Goal: Information Seeking & Learning: Check status

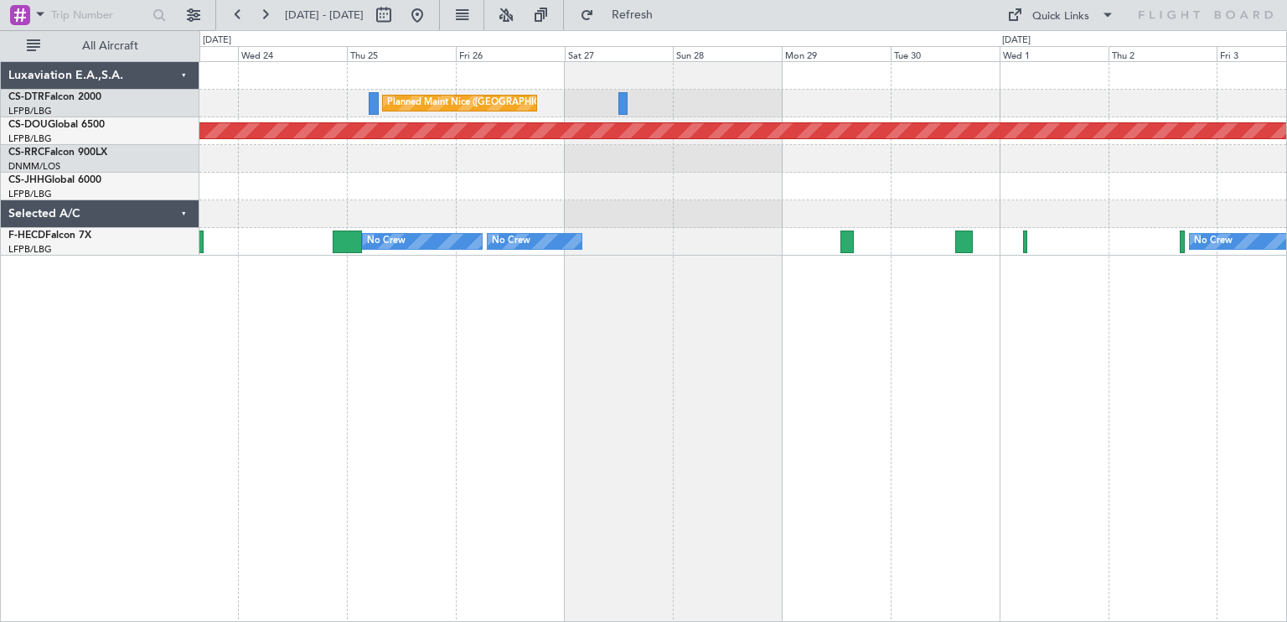
click at [882, 347] on div "Planned Maint Nice ([GEOGRAPHIC_DATA]) AOG Maint Sofia Planned Maint [GEOGRAPHI…" at bounding box center [743, 341] width 1088 height 561
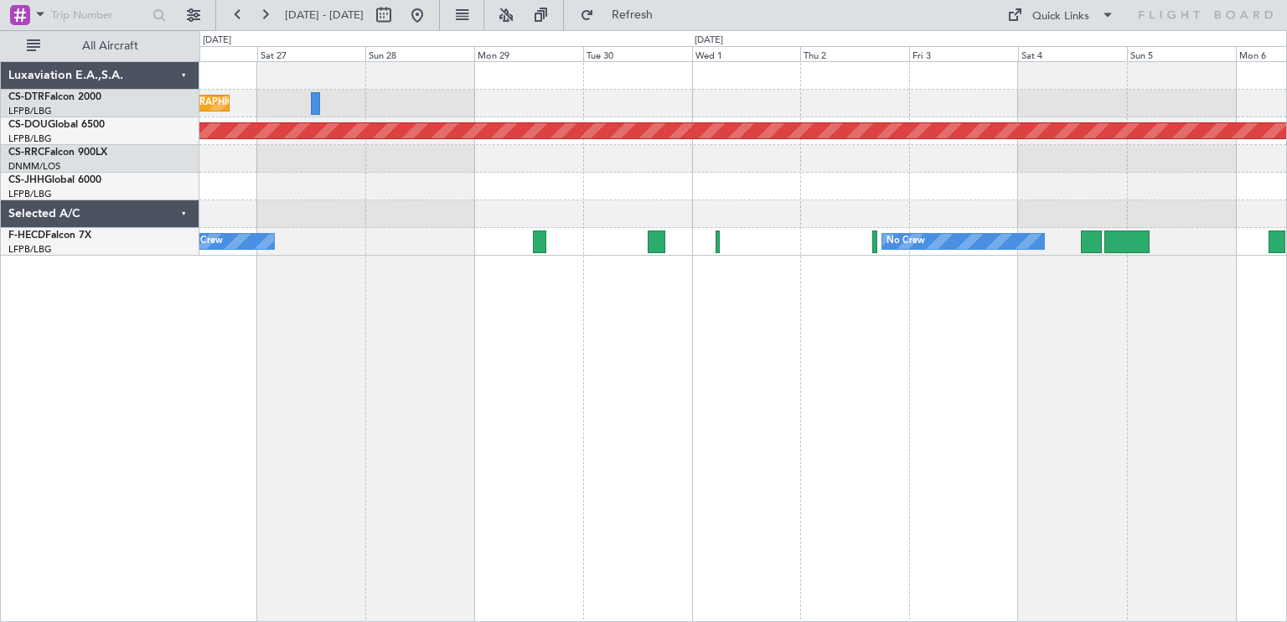
click at [683, 402] on div "Planned Maint Nice ([GEOGRAPHIC_DATA]) Planned Maint [GEOGRAPHIC_DATA] ([GEOGRA…" at bounding box center [743, 341] width 1088 height 561
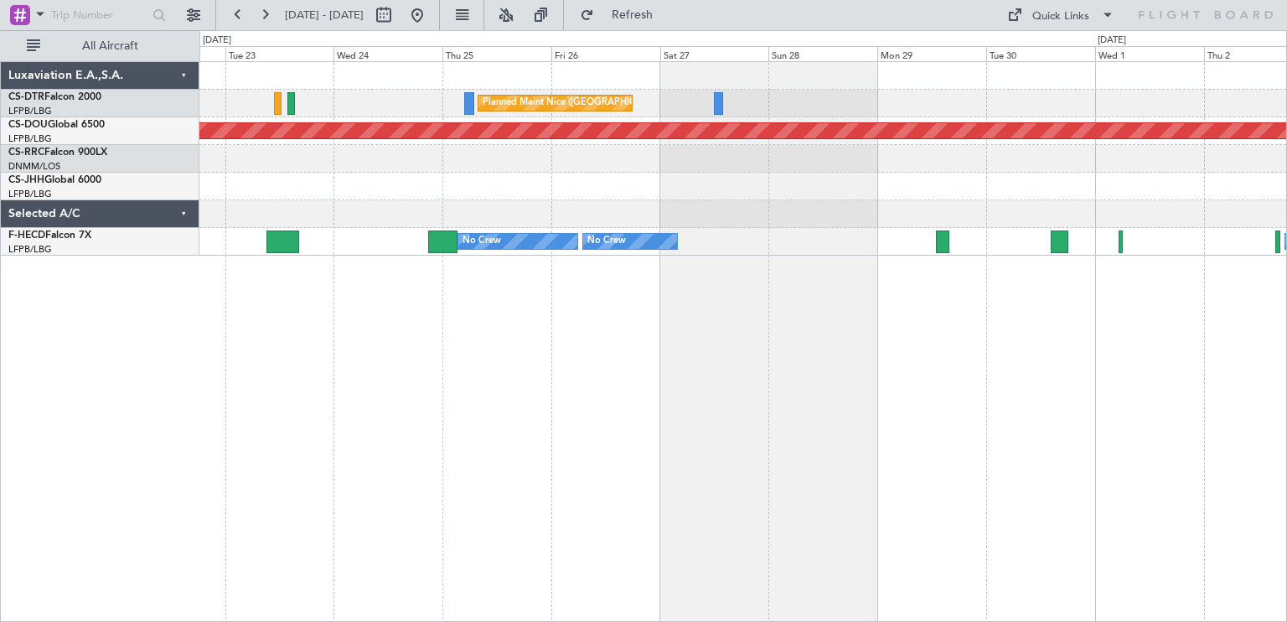
click at [1137, 217] on div "Planned Maint Nice ([GEOGRAPHIC_DATA]) AOG Maint Sofia Planned Maint [GEOGRAPHI…" at bounding box center [743, 341] width 1088 height 561
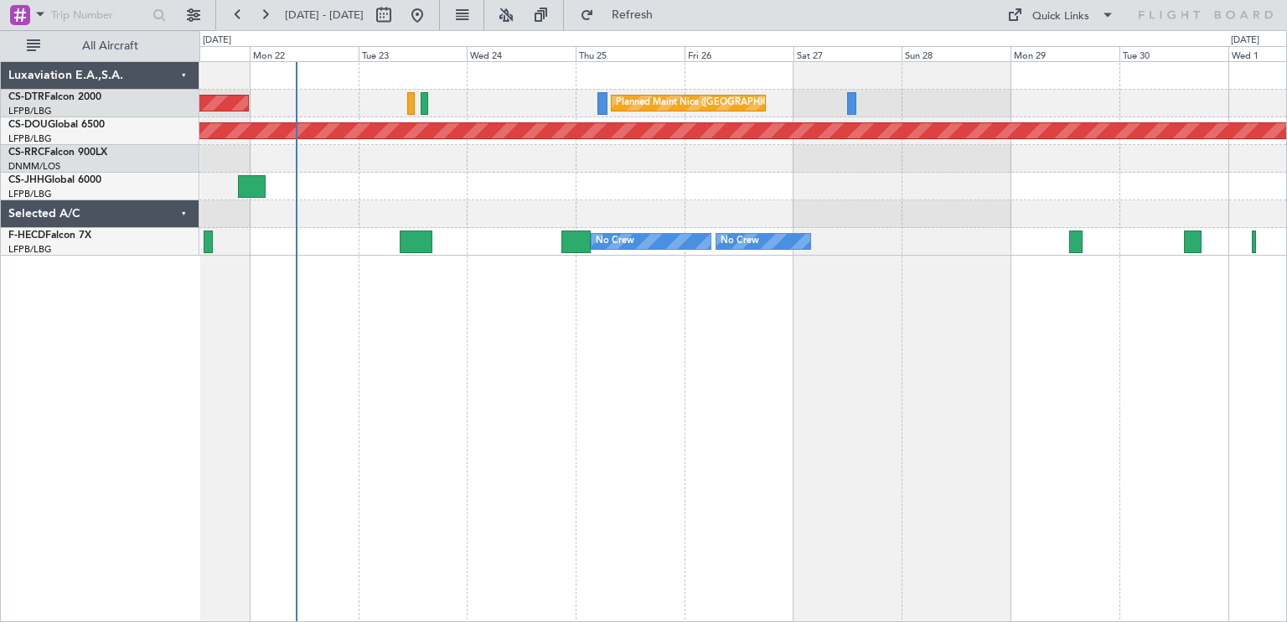
click at [818, 290] on div "Planned Maint Nice ([GEOGRAPHIC_DATA]) AOG Maint Sofia Planned Maint [GEOGRAPHI…" at bounding box center [743, 341] width 1088 height 561
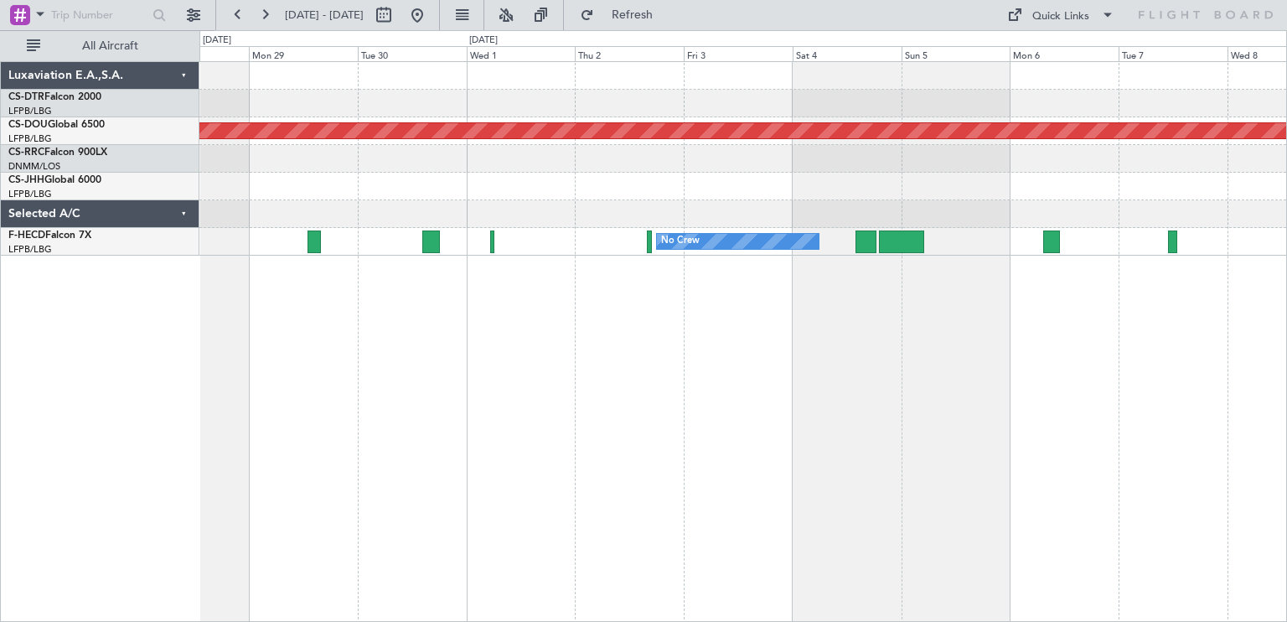
click at [261, 343] on div "Planned Maint Nice ([GEOGRAPHIC_DATA]) Planned Maint [GEOGRAPHIC_DATA] ([GEOGRA…" at bounding box center [743, 341] width 1088 height 561
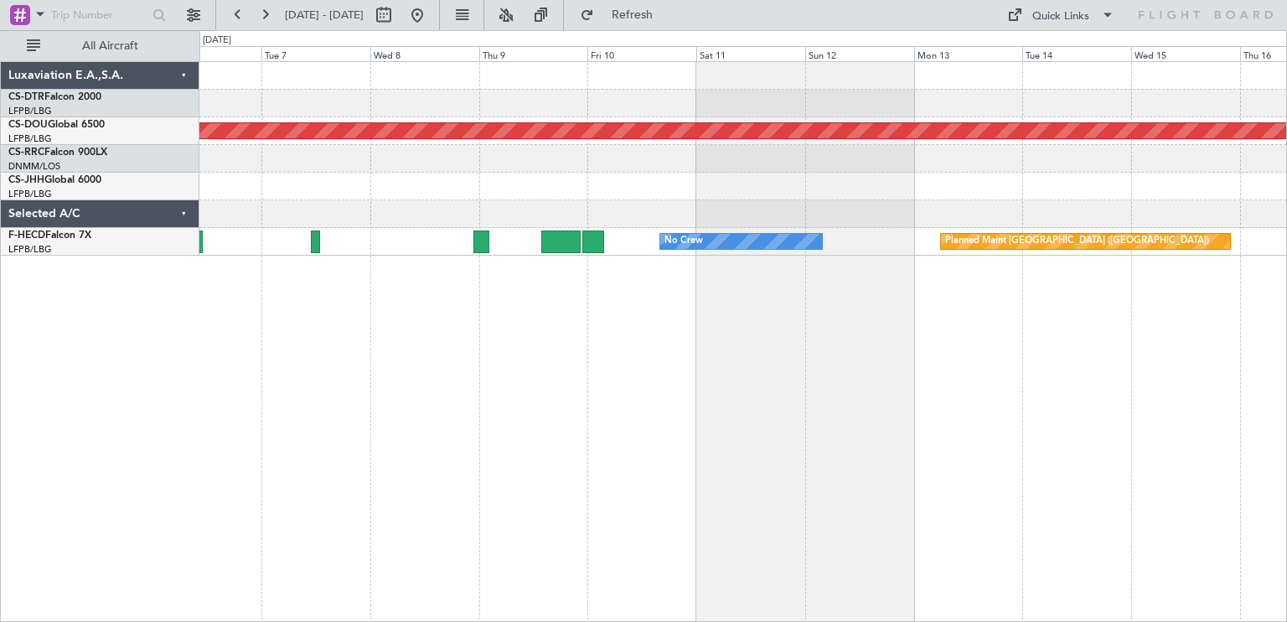
click at [442, 292] on div "Planned Maint London ([GEOGRAPHIC_DATA]) No Crew Planned Maint [GEOGRAPHIC_DATA…" at bounding box center [643, 326] width 1287 height 592
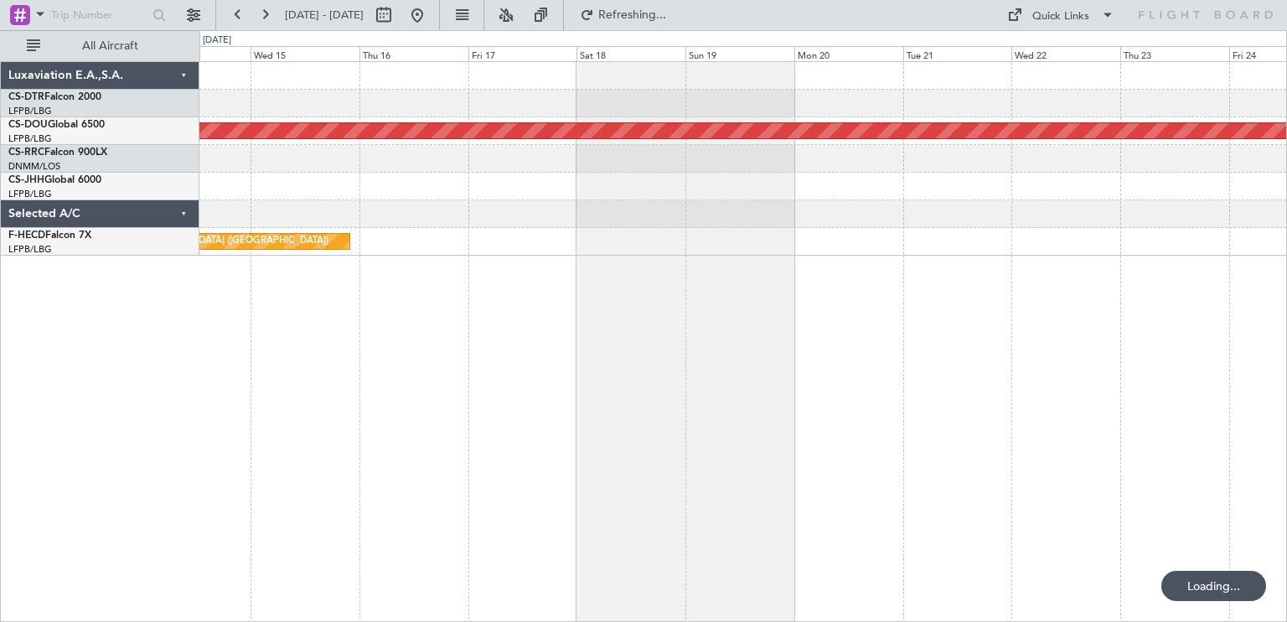
click at [295, 291] on div "Planned Maint London ([GEOGRAPHIC_DATA]) Planned Maint [GEOGRAPHIC_DATA] ([GEOG…" at bounding box center [743, 341] width 1088 height 561
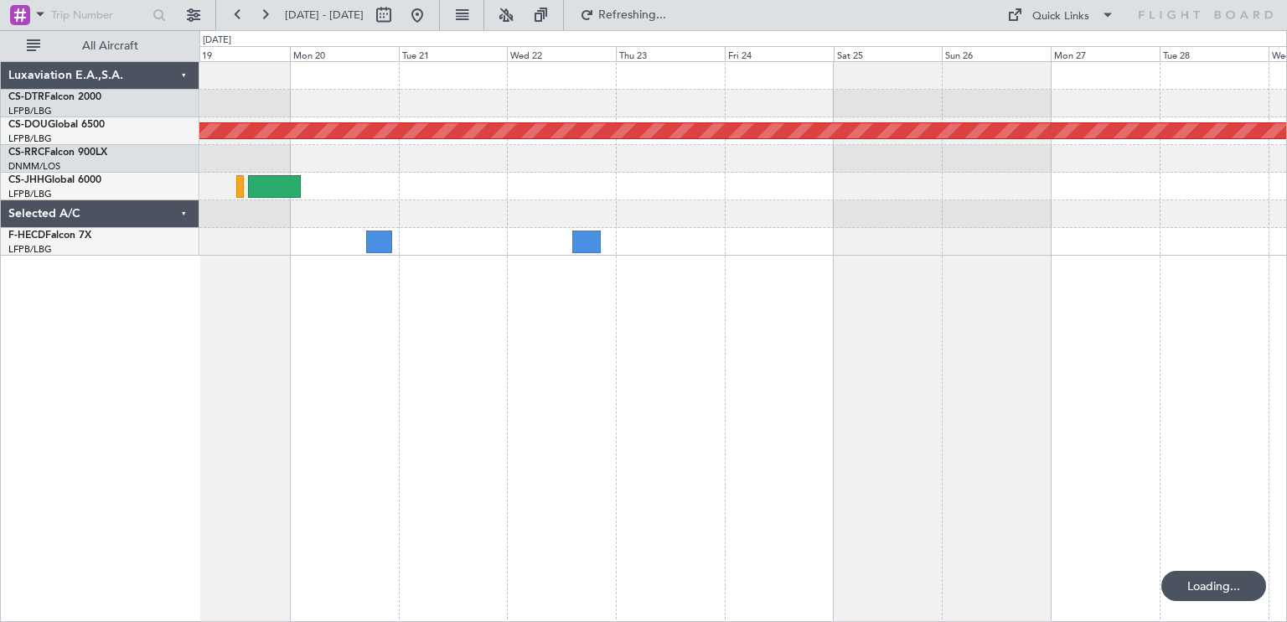
click at [806, 261] on div "Planned Maint London ([GEOGRAPHIC_DATA]) Luxaviation E.A.,S.A. CS-DTR Falcon 20…" at bounding box center [643, 326] width 1287 height 592
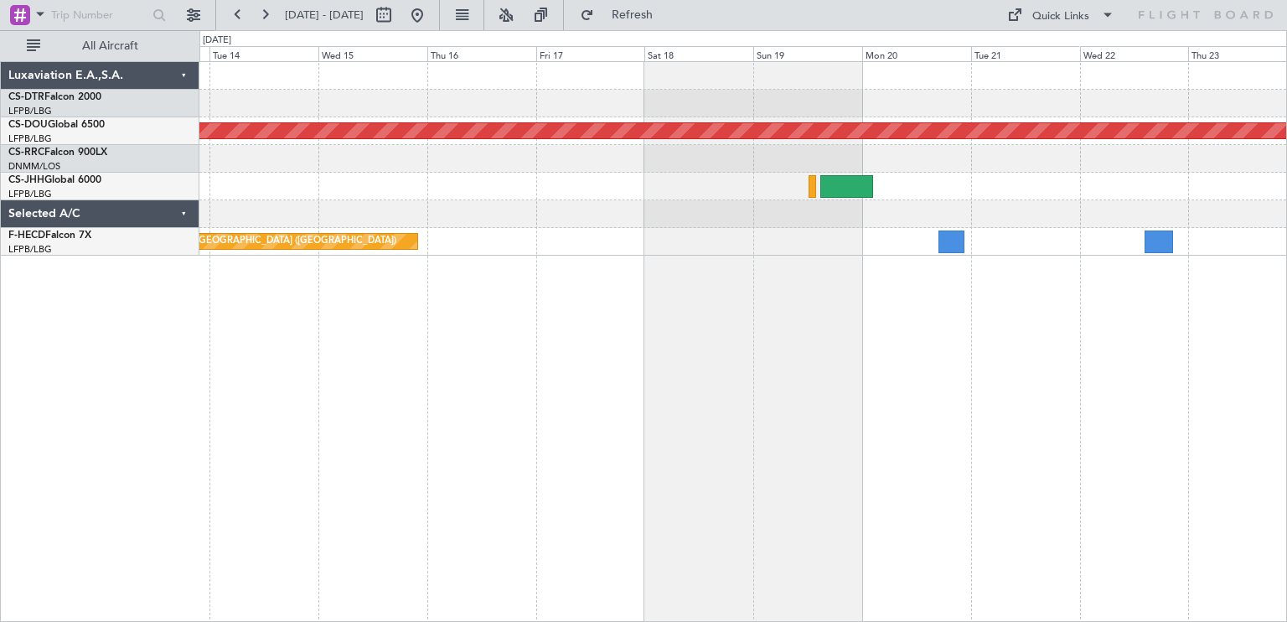
click at [1286, 80] on div "Planned Maint London ([GEOGRAPHIC_DATA]) Planned Maint [GEOGRAPHIC_DATA] ([GEOG…" at bounding box center [643, 326] width 1287 height 592
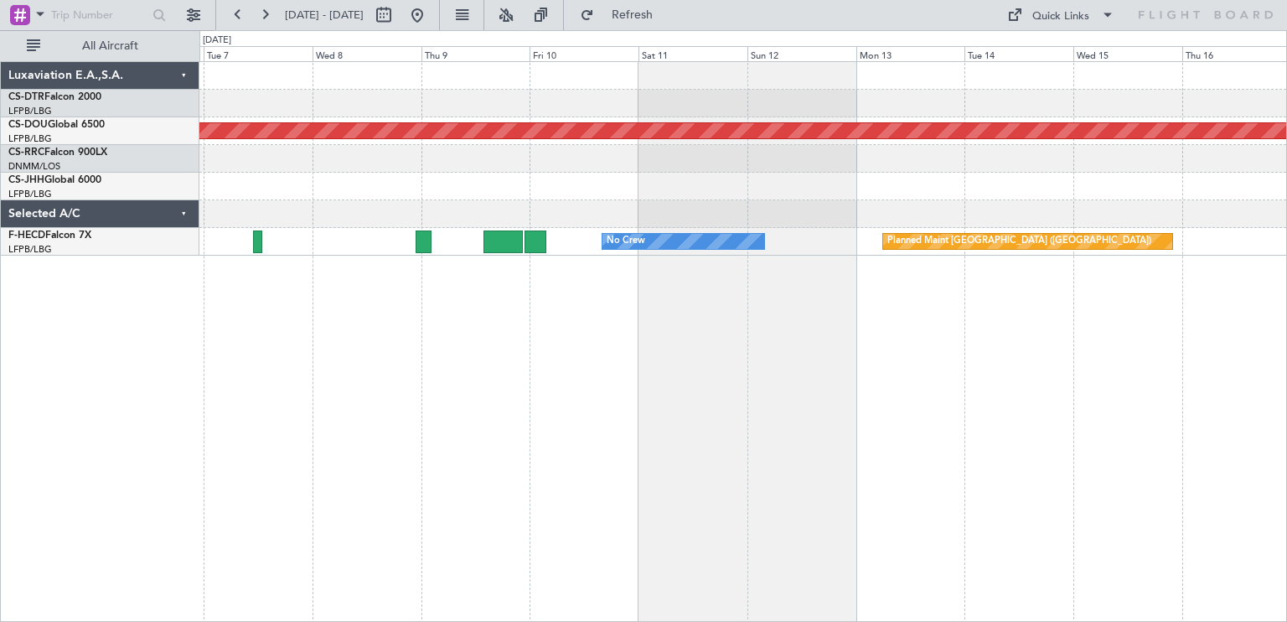
click at [1218, 170] on div "Planned Maint London ([GEOGRAPHIC_DATA]) Planned Maint [GEOGRAPHIC_DATA] ([GEOG…" at bounding box center [742, 159] width 1087 height 194
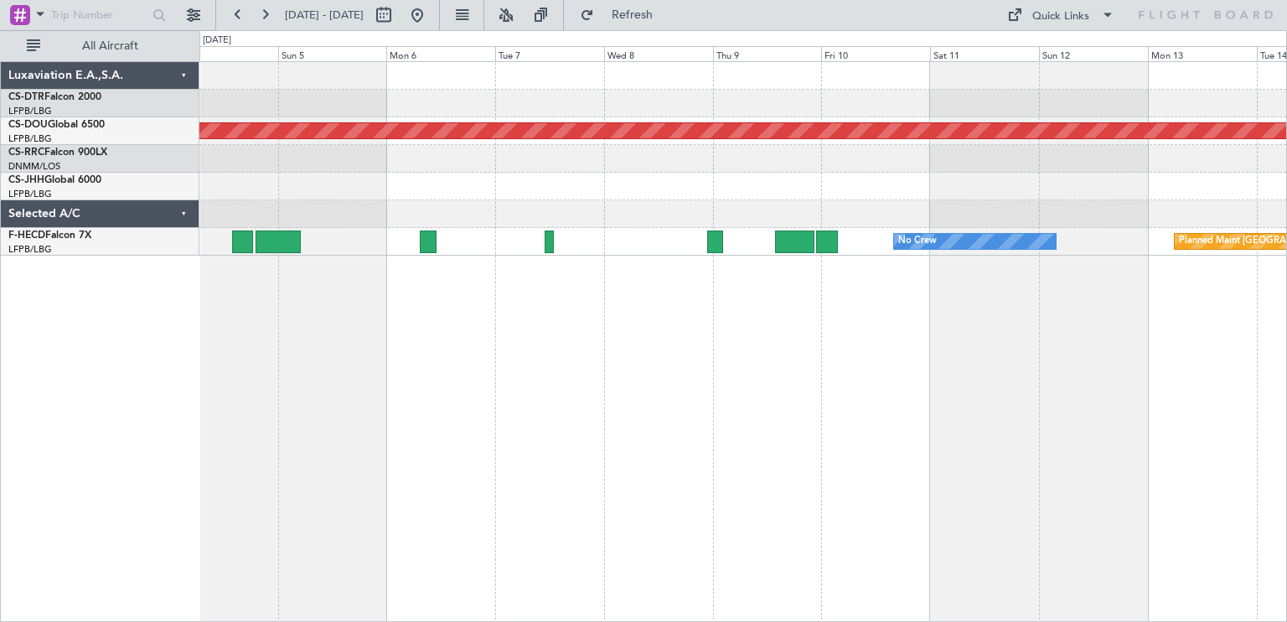
click at [1213, 137] on div "Planned Maint London ([GEOGRAPHIC_DATA]) Planned Maint [GEOGRAPHIC_DATA] ([GEOG…" at bounding box center [743, 341] width 1088 height 561
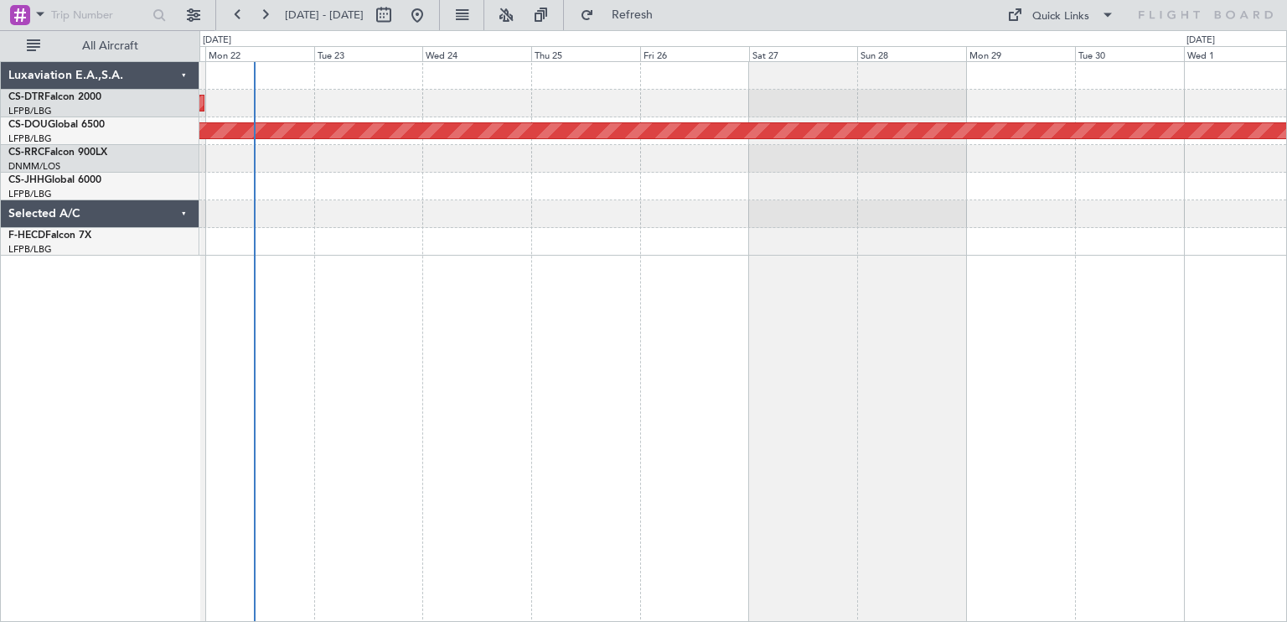
click at [1207, 158] on div "AOG Maint Sofia Planned Maint [GEOGRAPHIC_DATA] ([GEOGRAPHIC_DATA]) Owner No Cr…" at bounding box center [742, 159] width 1087 height 194
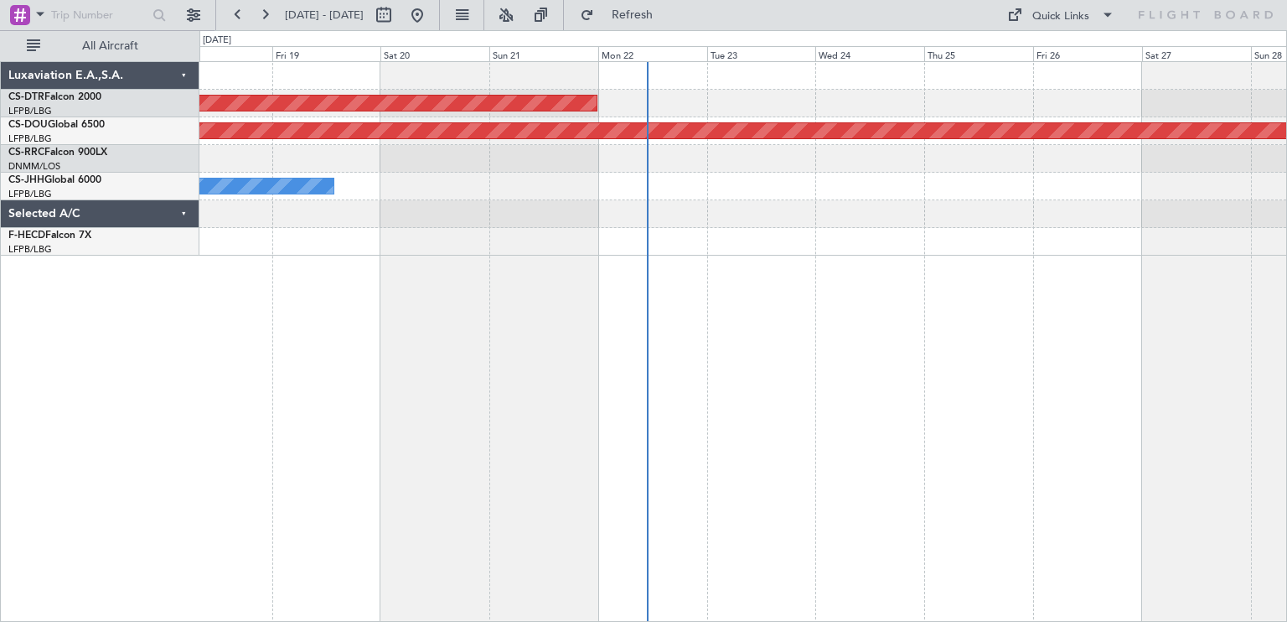
click at [891, 250] on div "AOG Maint Sofia Planned Maint [GEOGRAPHIC_DATA] ([GEOGRAPHIC_DATA]) Owner" at bounding box center [743, 341] width 1088 height 561
